Goal: Find specific page/section: Find specific page/section

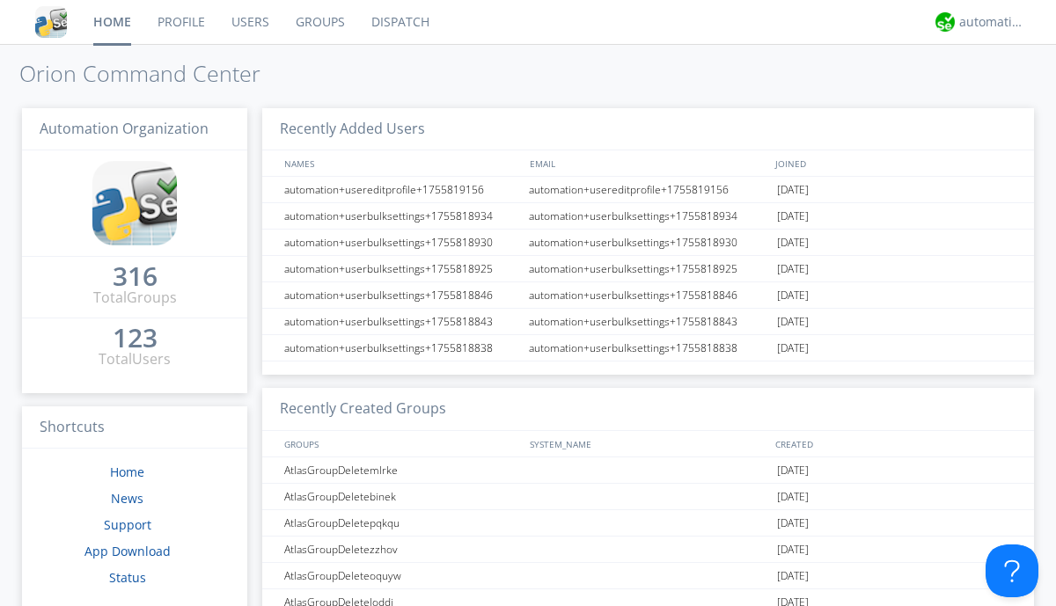
click at [398, 22] on link "Dispatch" at bounding box center [400, 22] width 84 height 44
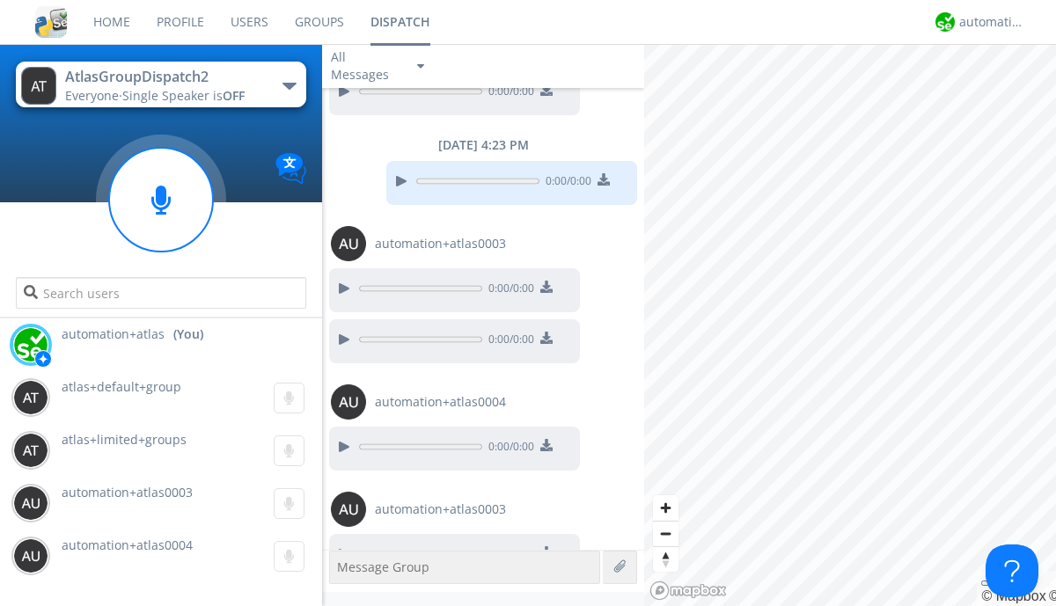
scroll to position [1465, 0]
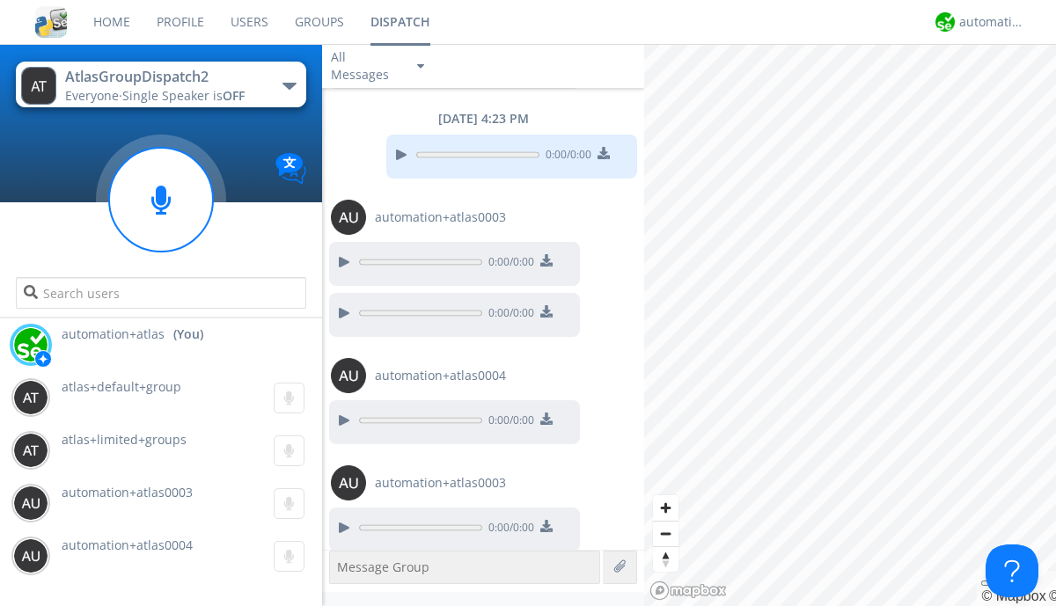
click at [289, 85] on div "button" at bounding box center [289, 86] width 14 height 7
click at [0, 0] on span "AtlasGroupDispatch" at bounding box center [0, 0] width 0 height 0
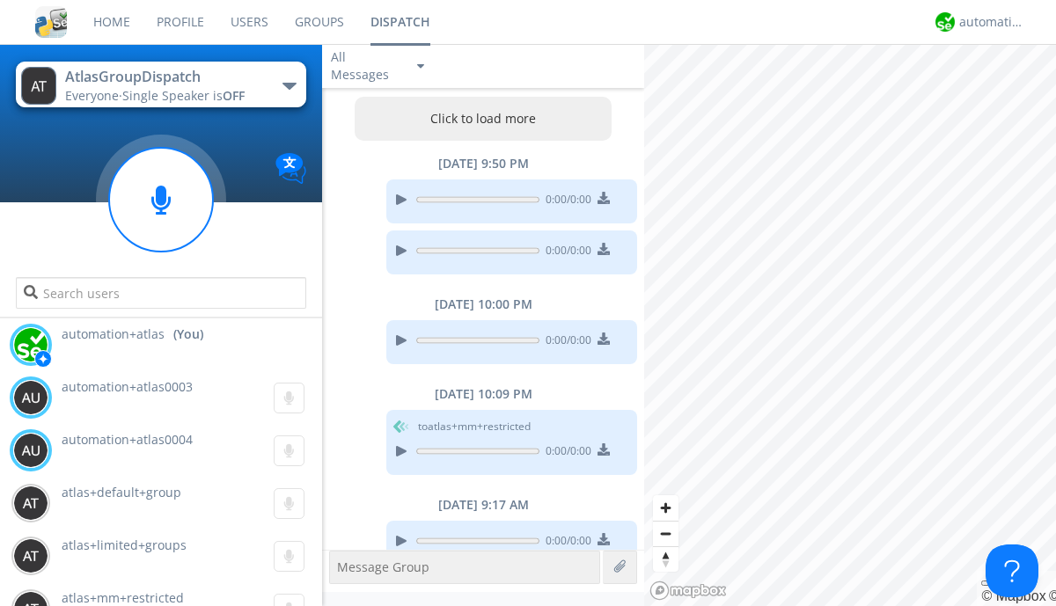
click at [479, 119] on button "Click to load more" at bounding box center [483, 119] width 258 height 44
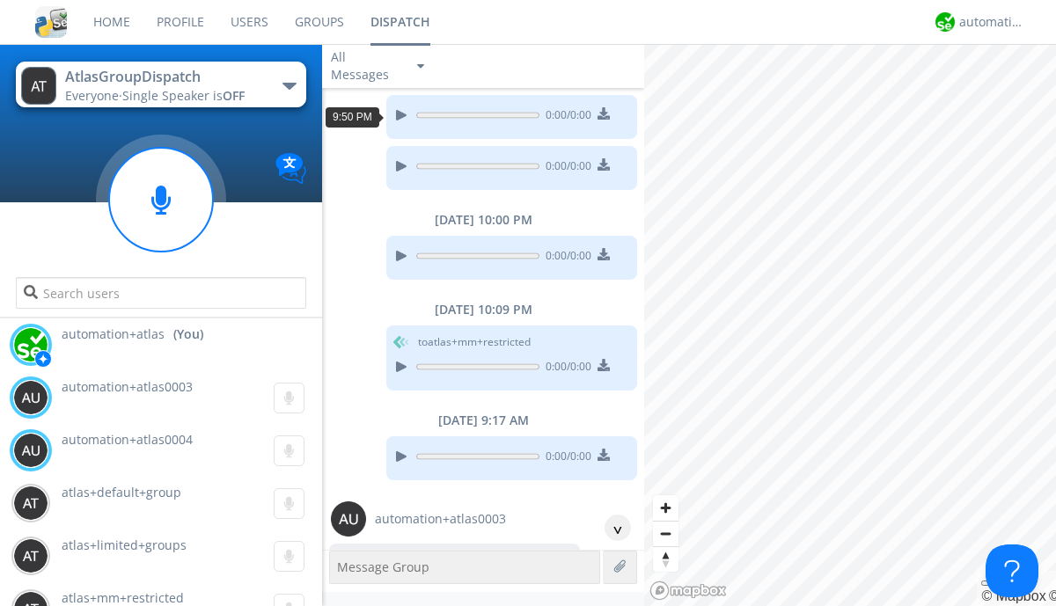
scroll to position [84, 0]
click at [610, 528] on div "^" at bounding box center [617, 528] width 26 height 26
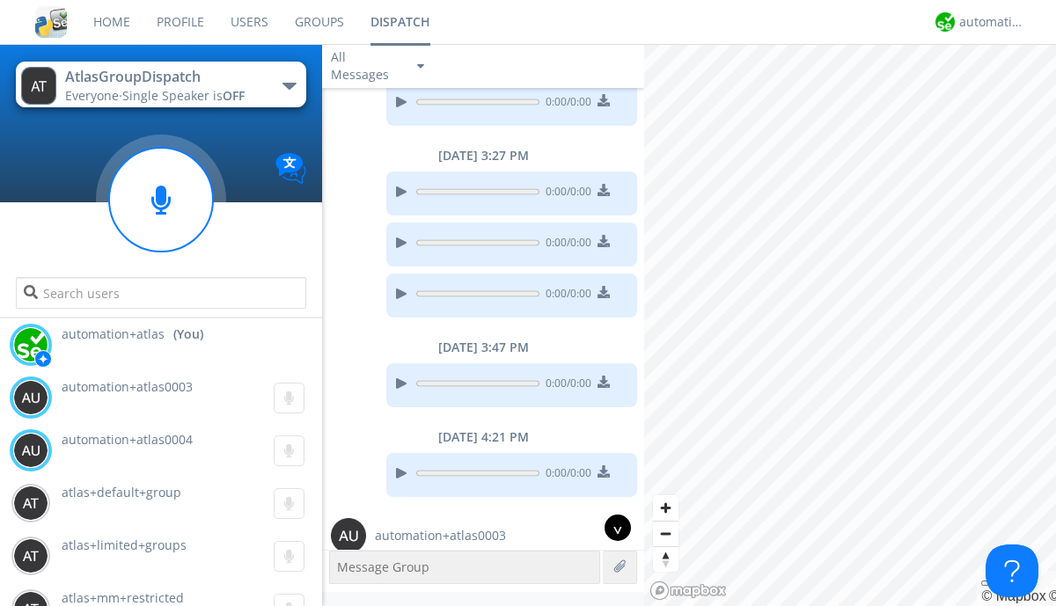
scroll to position [1277, 0]
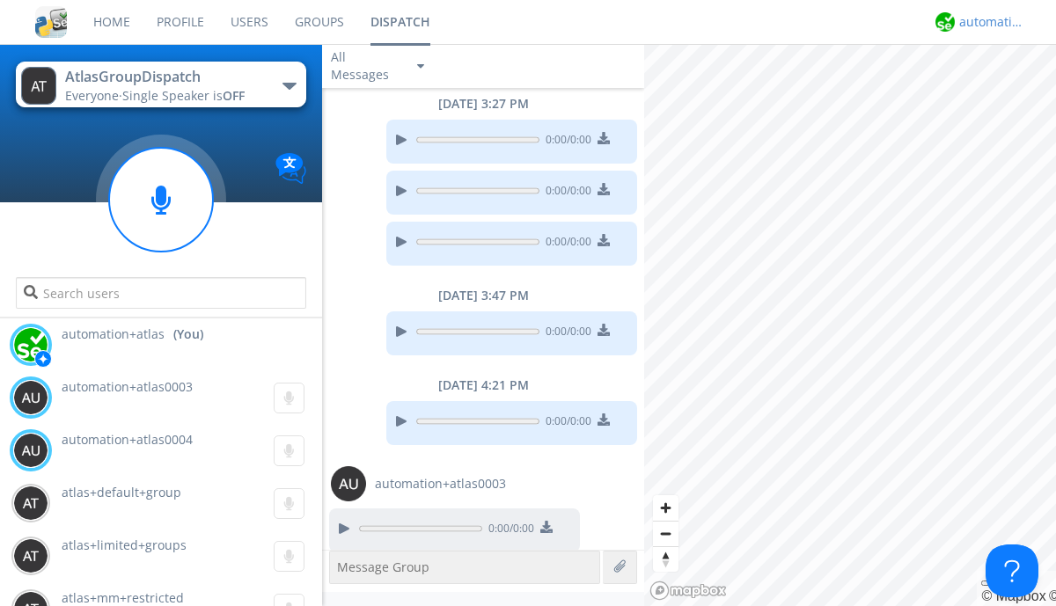
click at [987, 22] on div "automation+atlas" at bounding box center [992, 22] width 66 height 18
